Goal: Transaction & Acquisition: Subscribe to service/newsletter

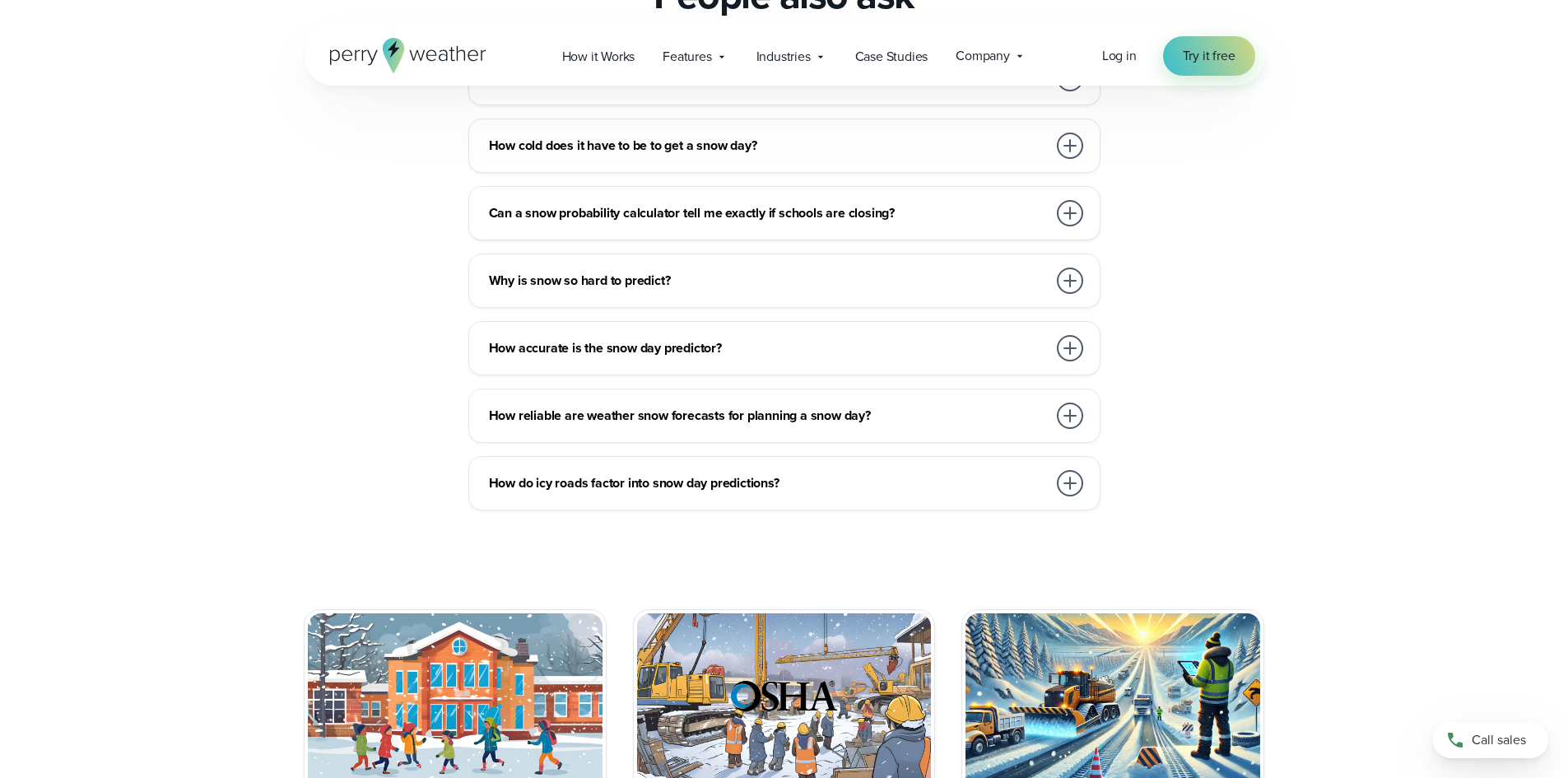
scroll to position [1153, 0]
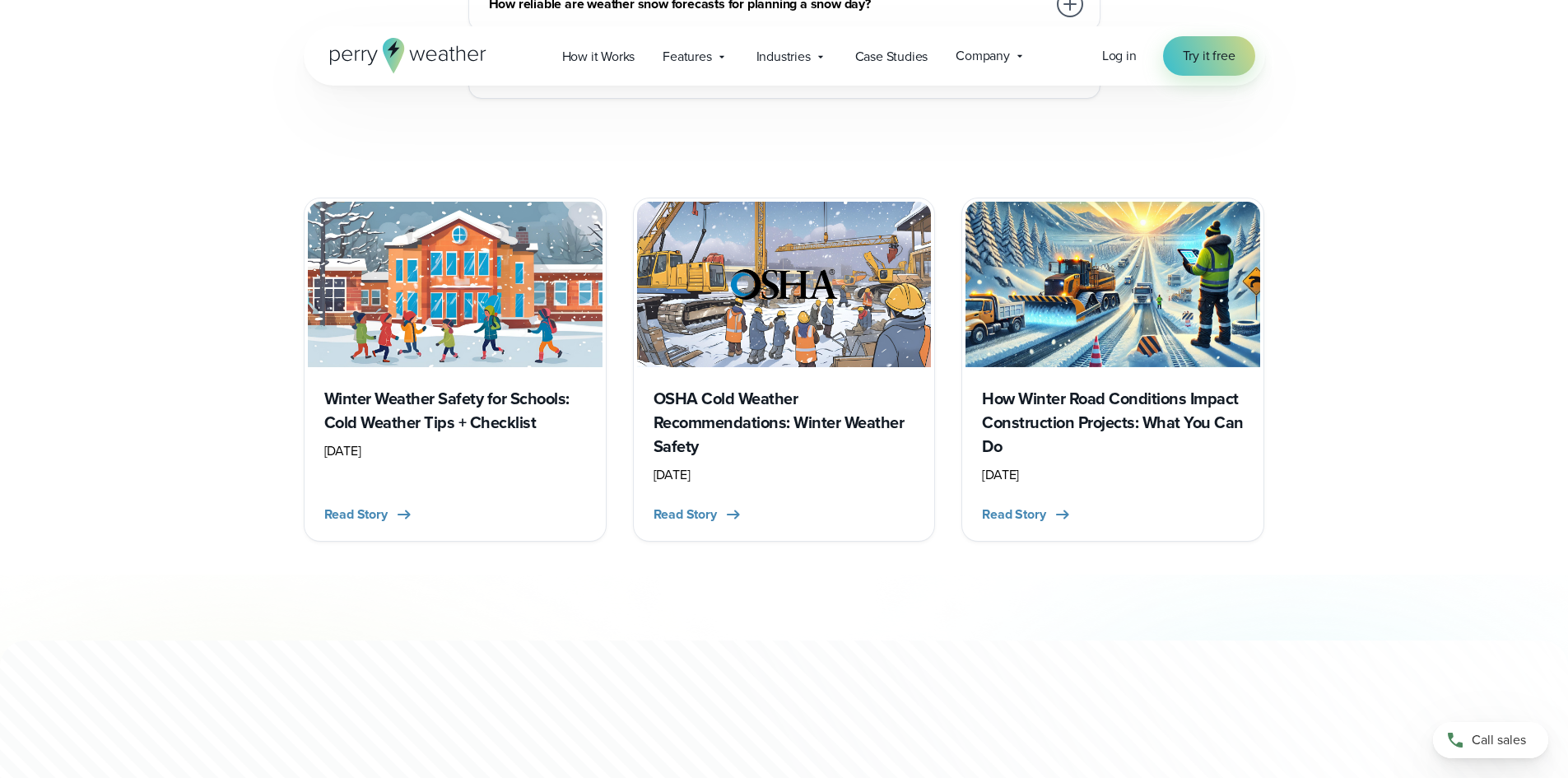
click at [450, 417] on h3 "Winter Weather Safety for Schools: Cold Weather Tips + Checklist" at bounding box center [455, 410] width 262 height 48
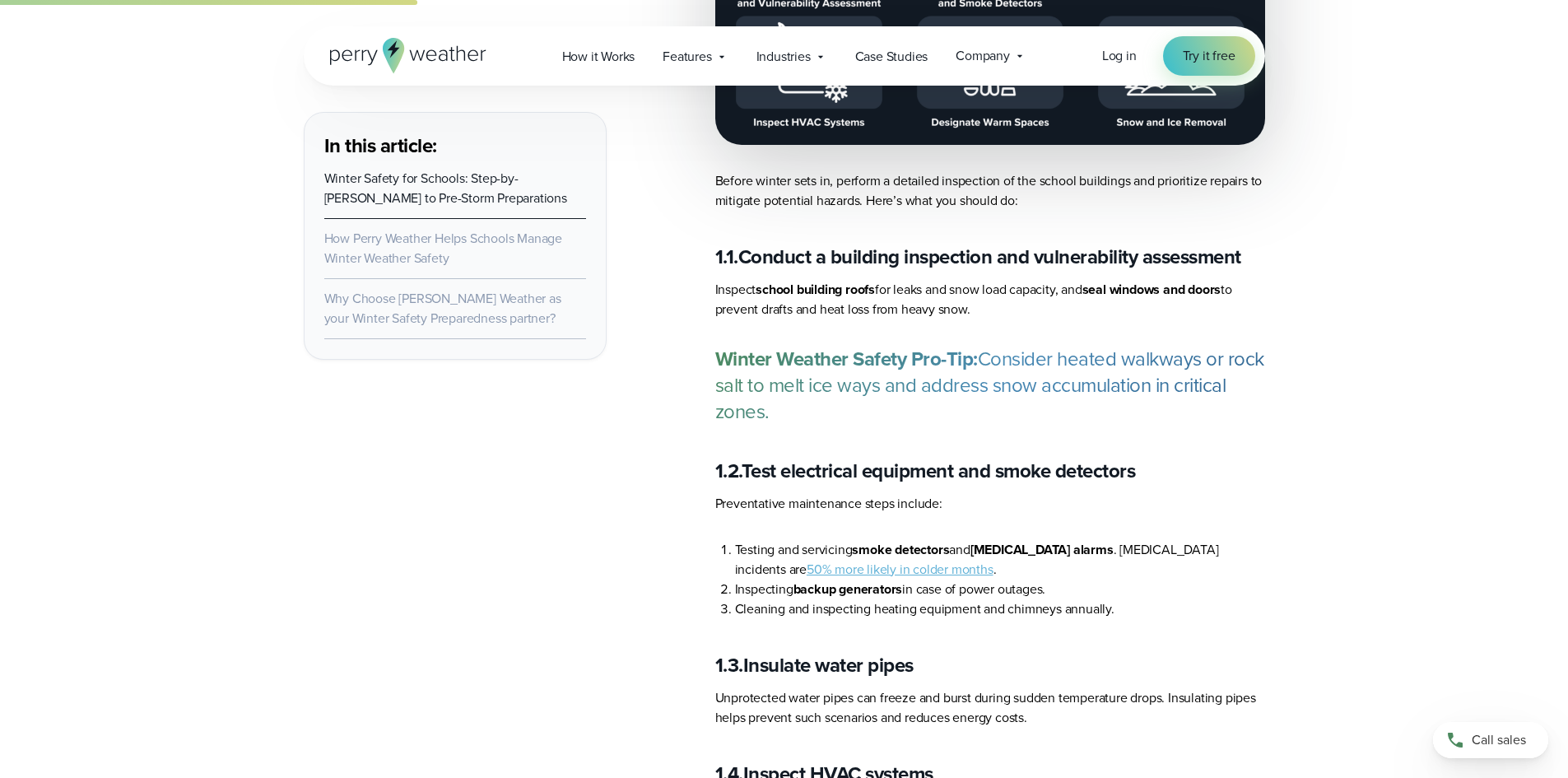
scroll to position [1400, 0]
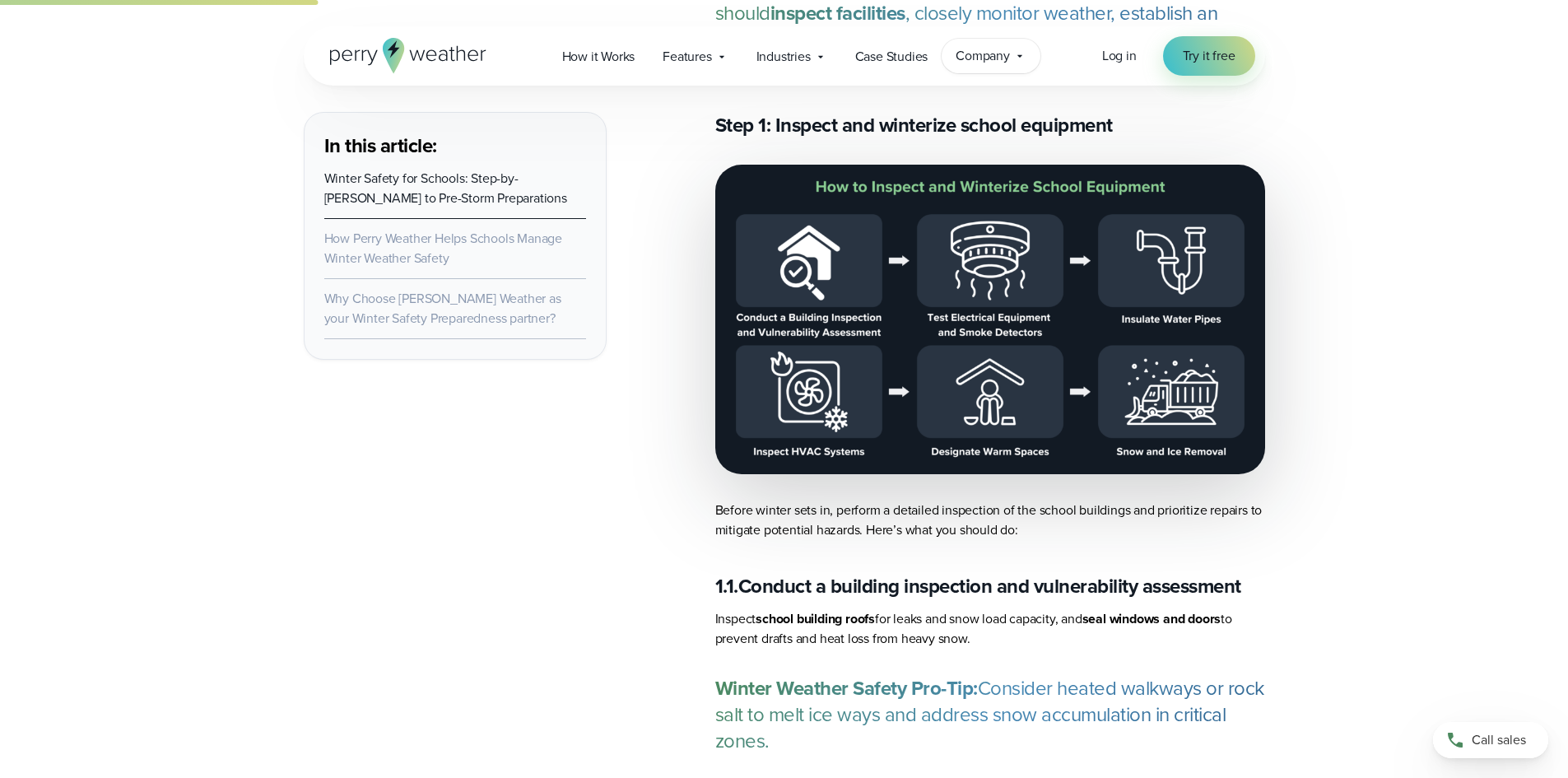
click at [974, 66] on div "Company Contact Us Reach out to us for sales or support questions" at bounding box center [991, 56] width 99 height 35
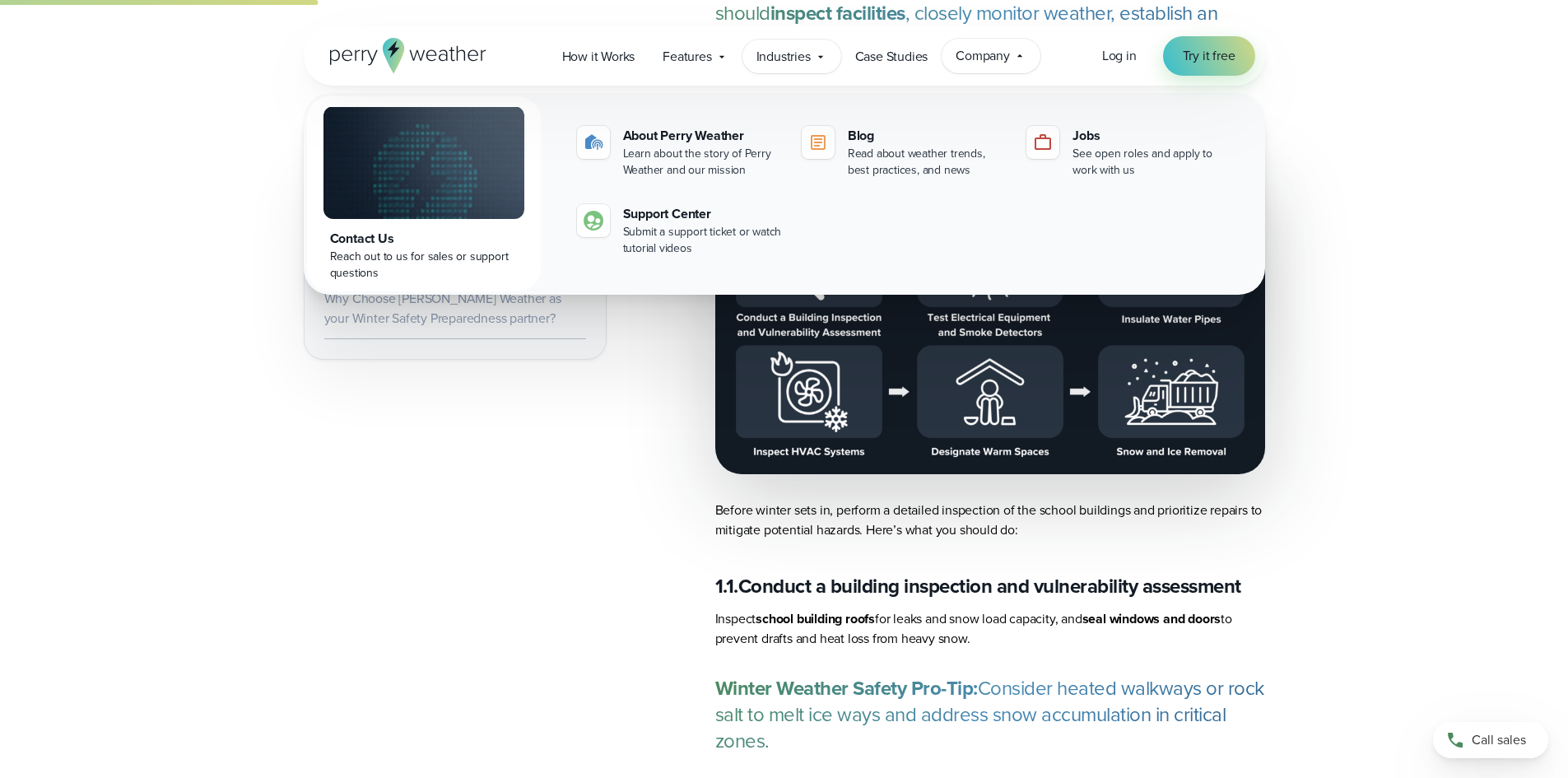
click at [772, 59] on span "Industries" at bounding box center [784, 56] width 54 height 19
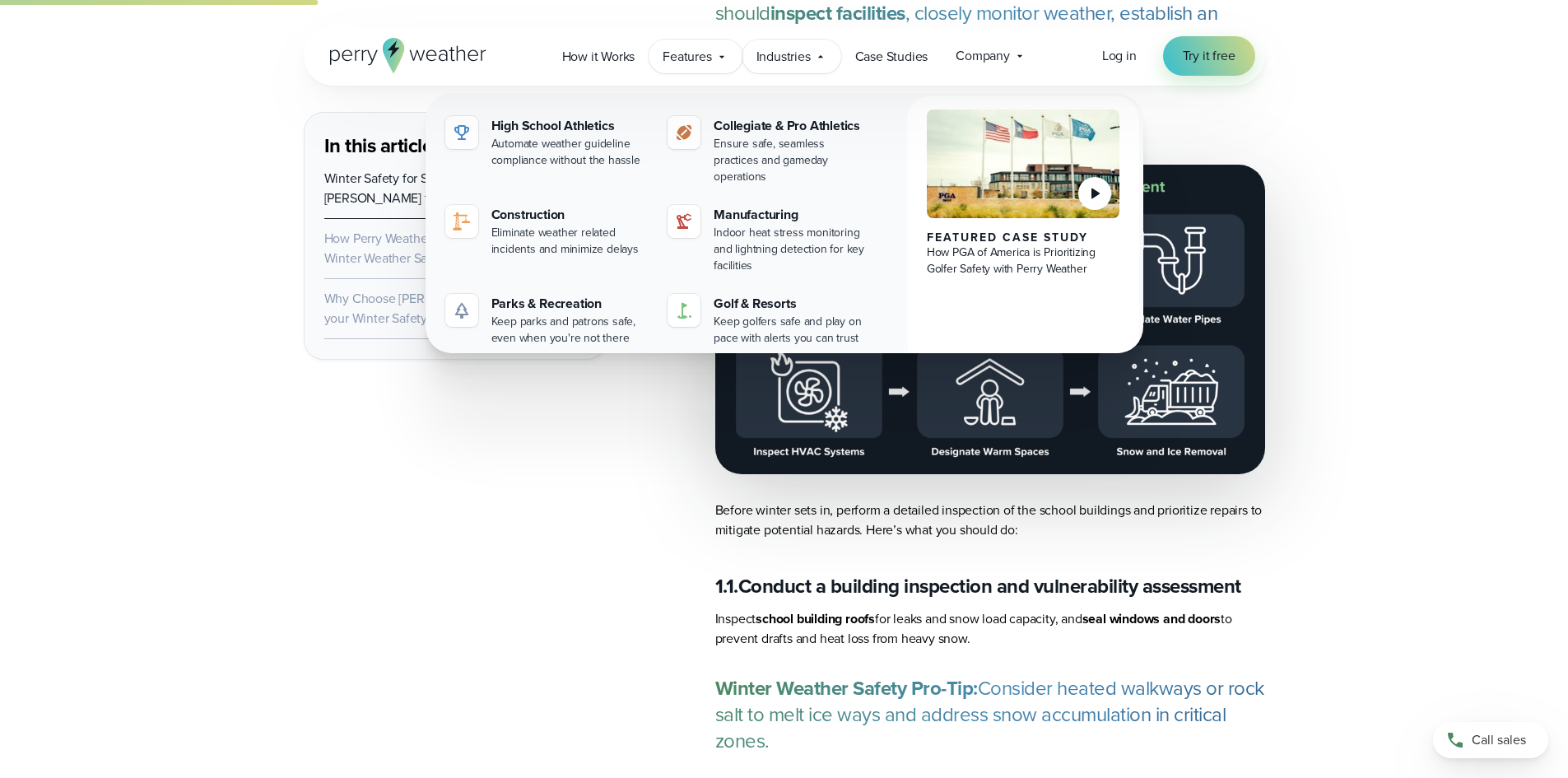
click at [709, 58] on span "Features" at bounding box center [687, 56] width 48 height 19
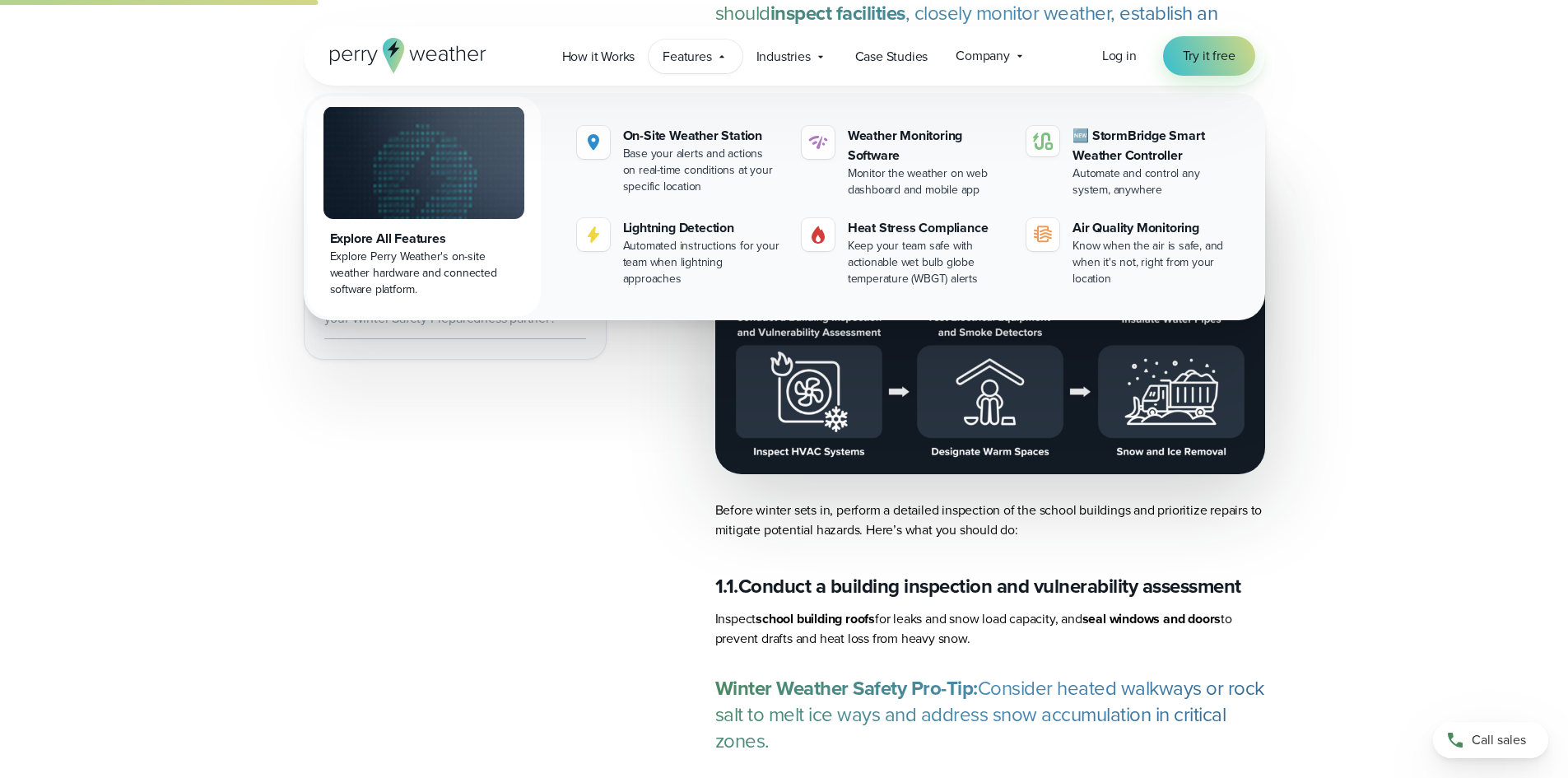
click at [709, 58] on span "Features" at bounding box center [687, 56] width 48 height 19
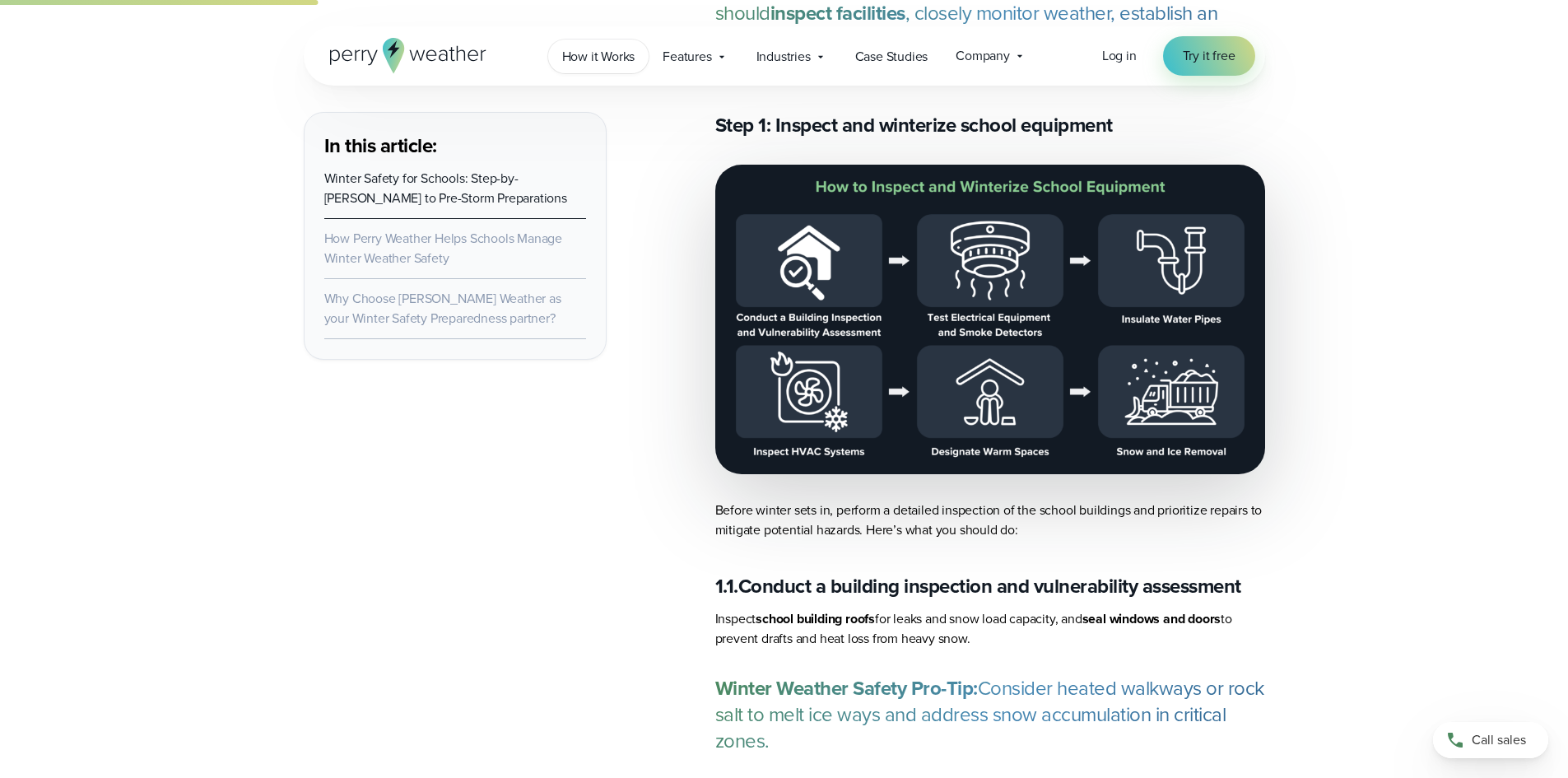
click at [631, 56] on span "How it Works" at bounding box center [599, 56] width 74 height 19
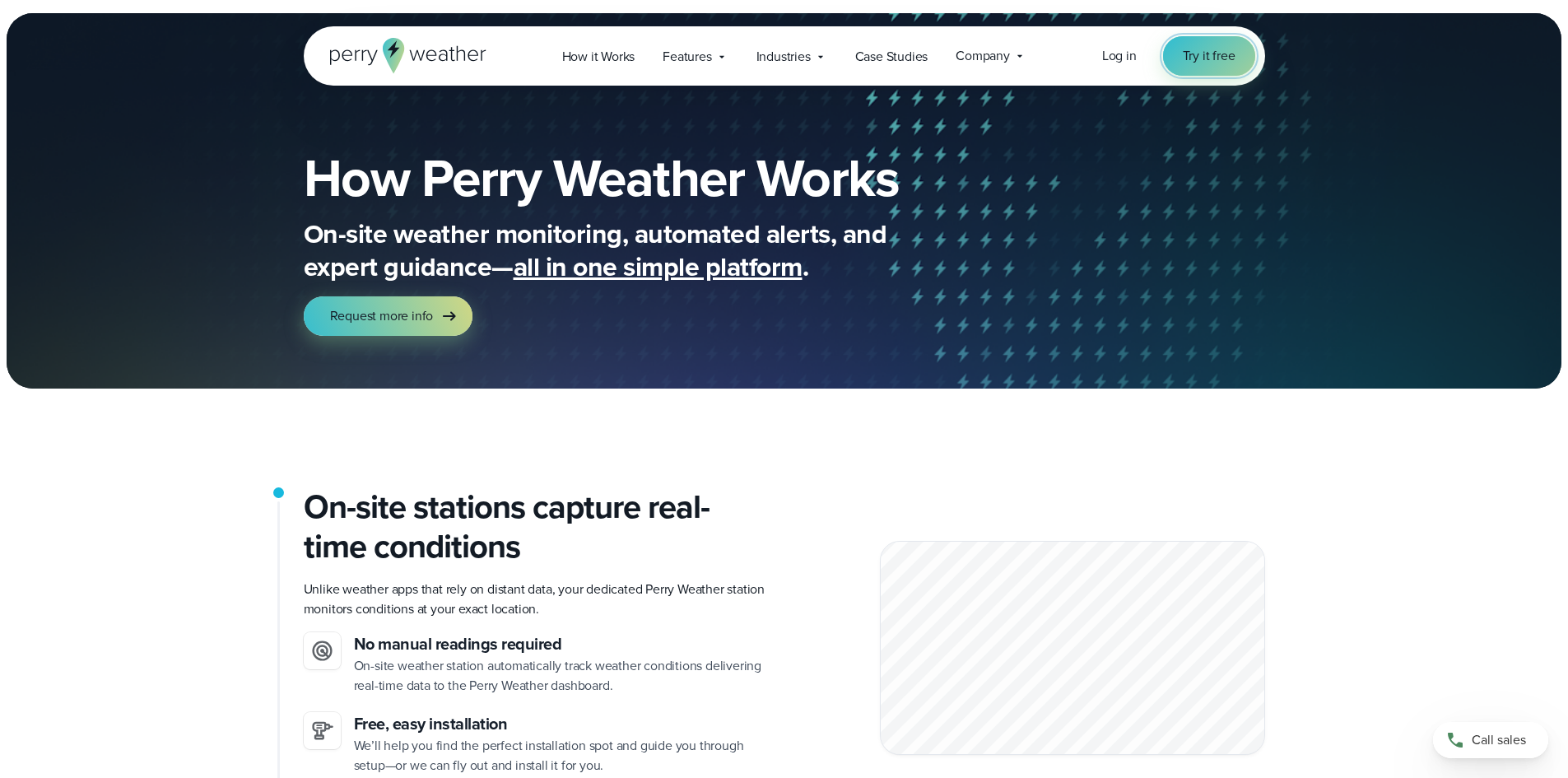
click at [1210, 57] on span "Try it free" at bounding box center [1209, 56] width 52 height 19
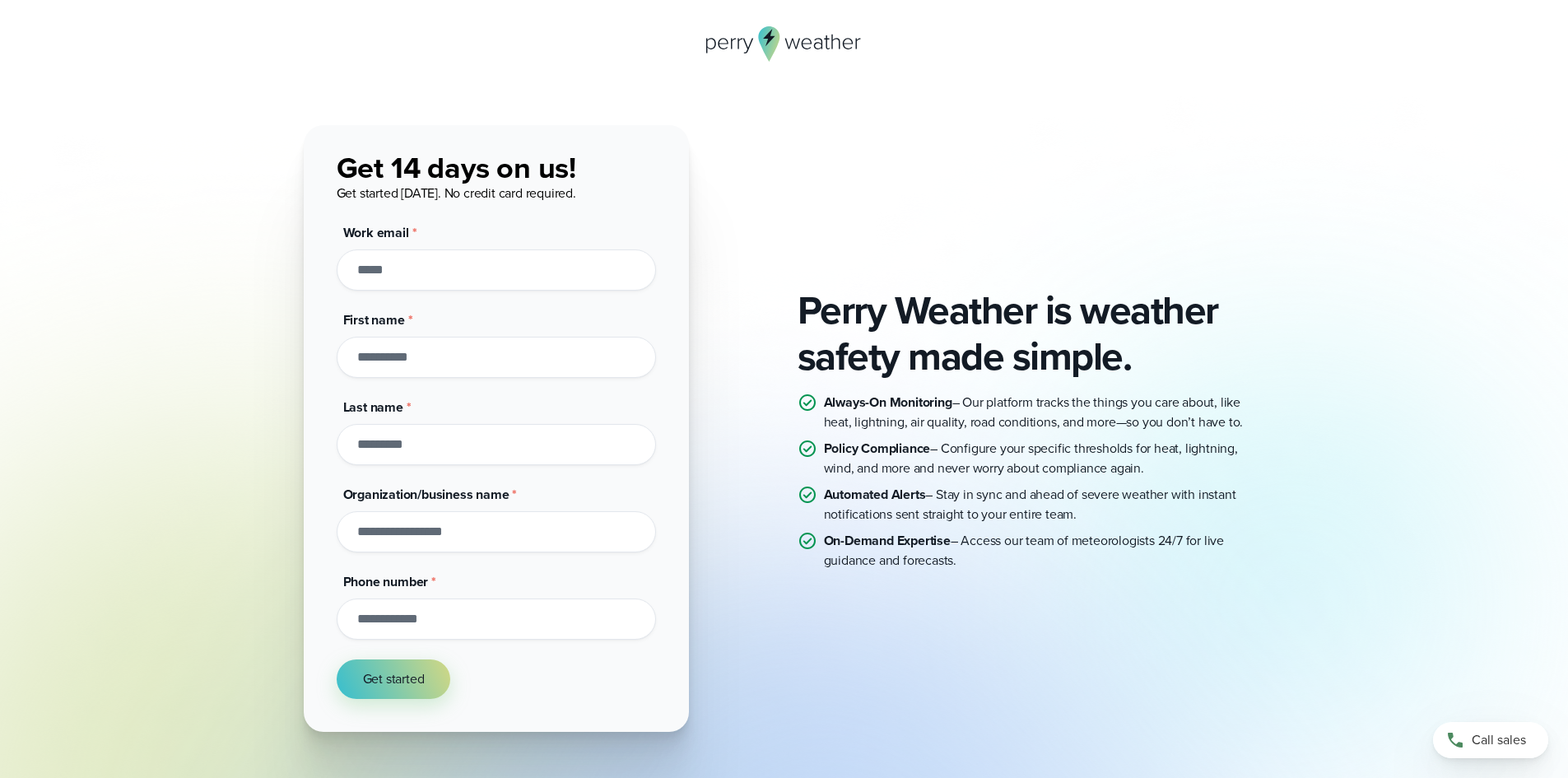
drag, startPoint x: 806, startPoint y: 47, endPoint x: 808, endPoint y: 55, distance: 8.2
click at [806, 47] on icon at bounding box center [784, 44] width 156 height 36
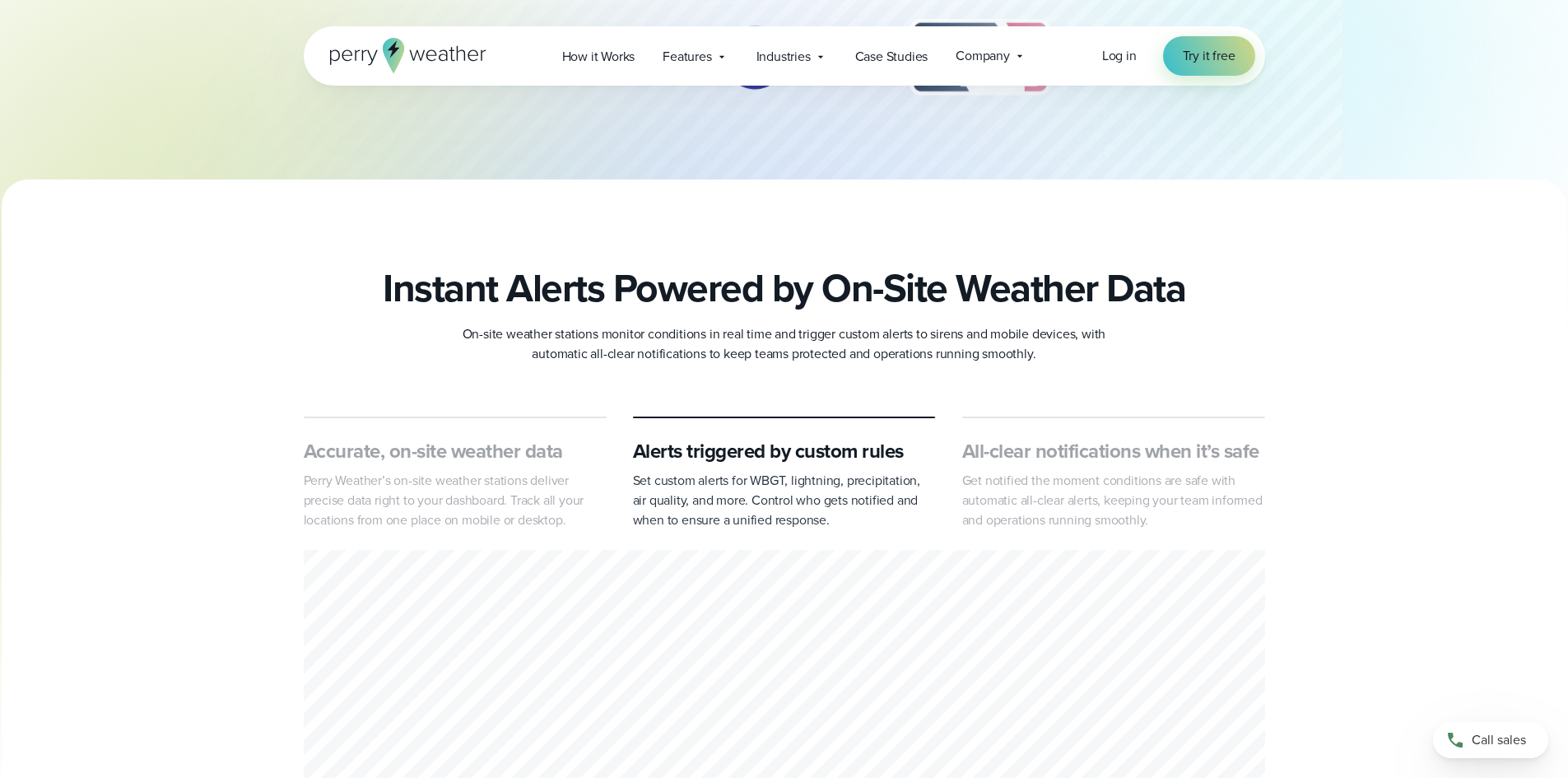
scroll to position [824, 0]
